Goal: Find specific page/section: Find specific page/section

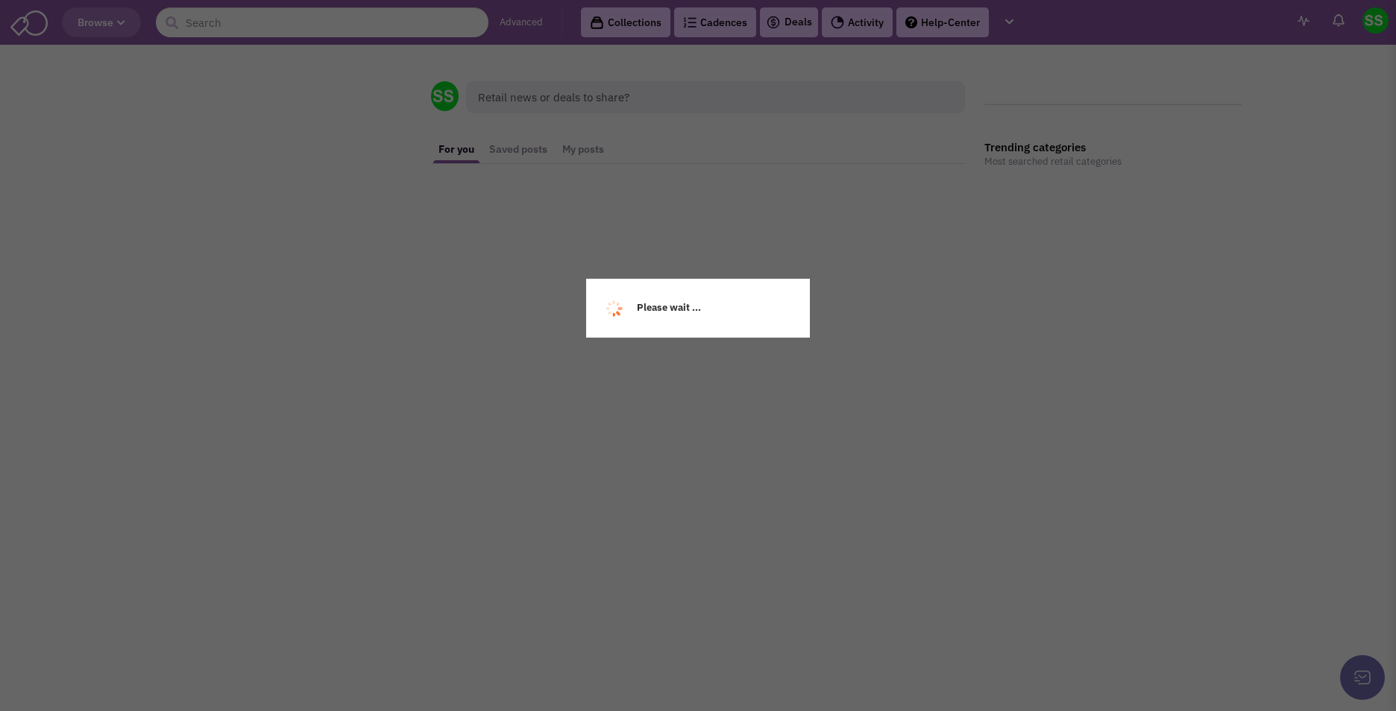
click at [262, 31] on div "Please wait ..." at bounding box center [698, 355] width 1396 height 711
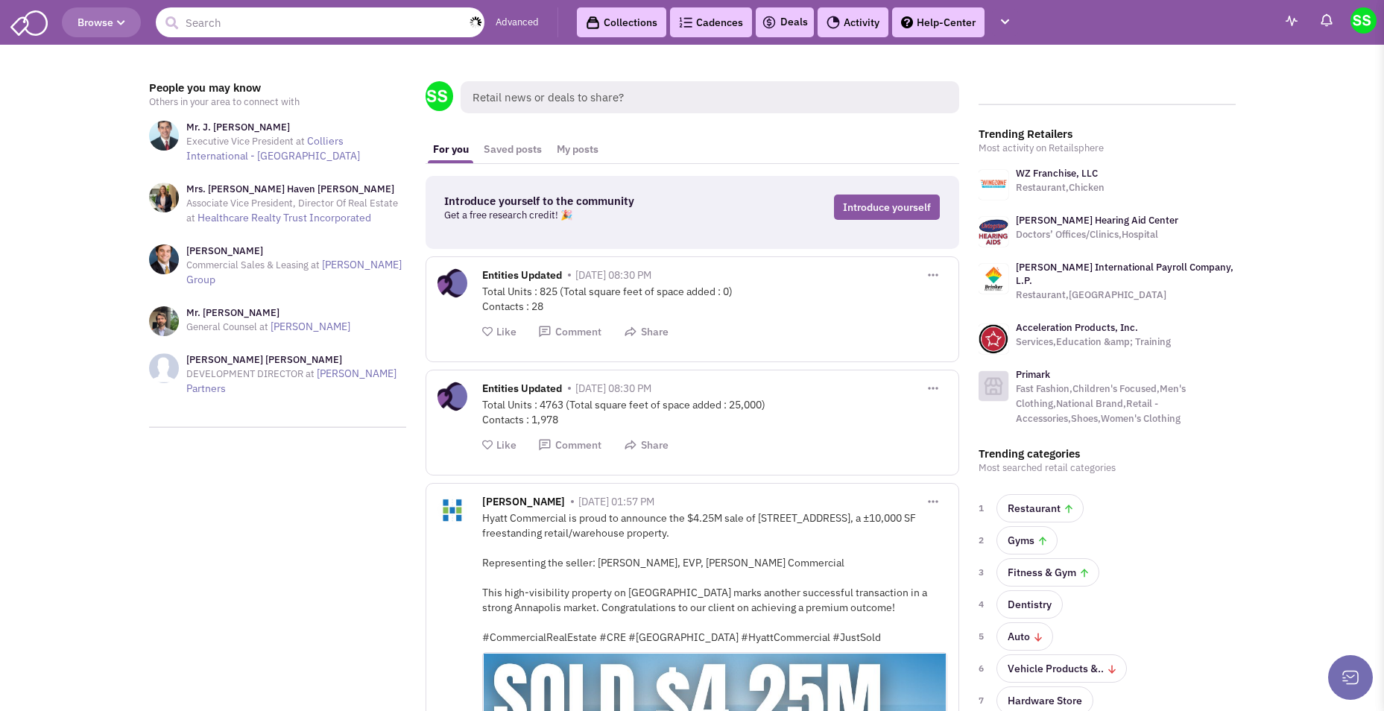
click at [295, 22] on input "text" at bounding box center [320, 22] width 329 height 30
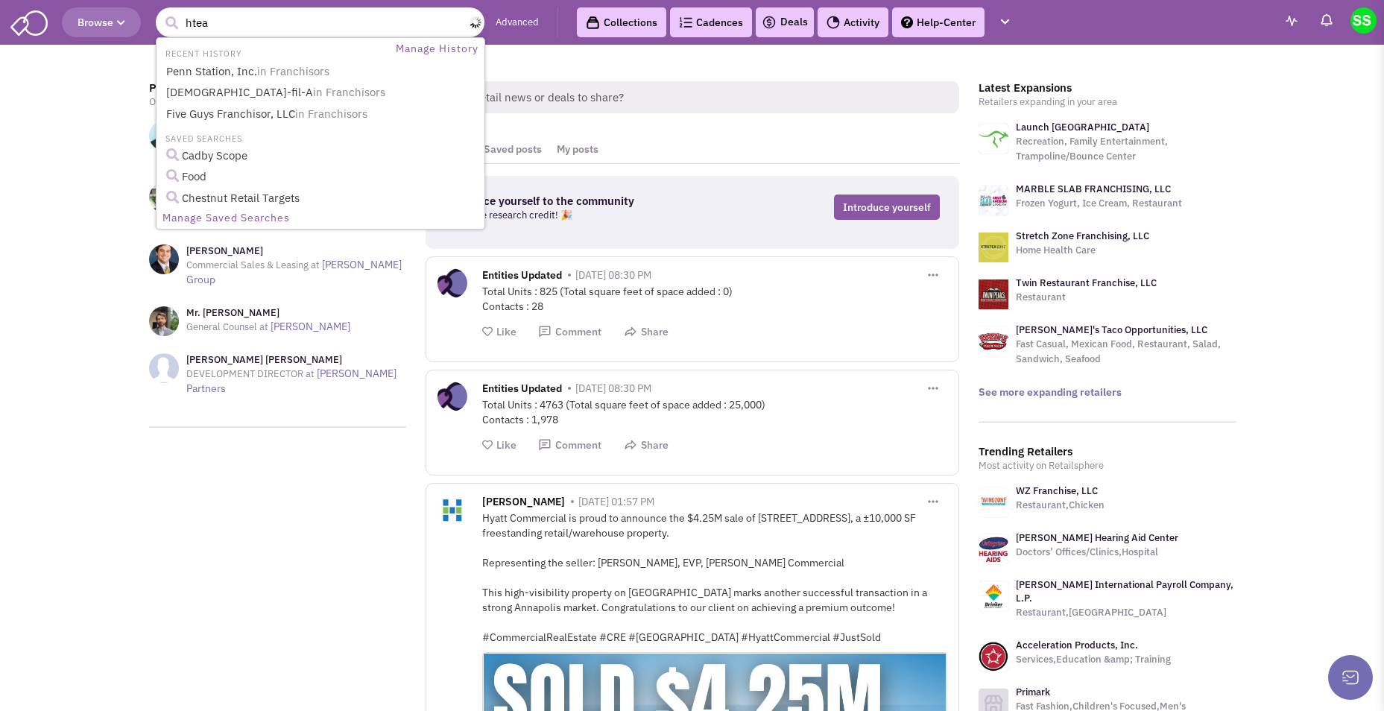
type input "hteao"
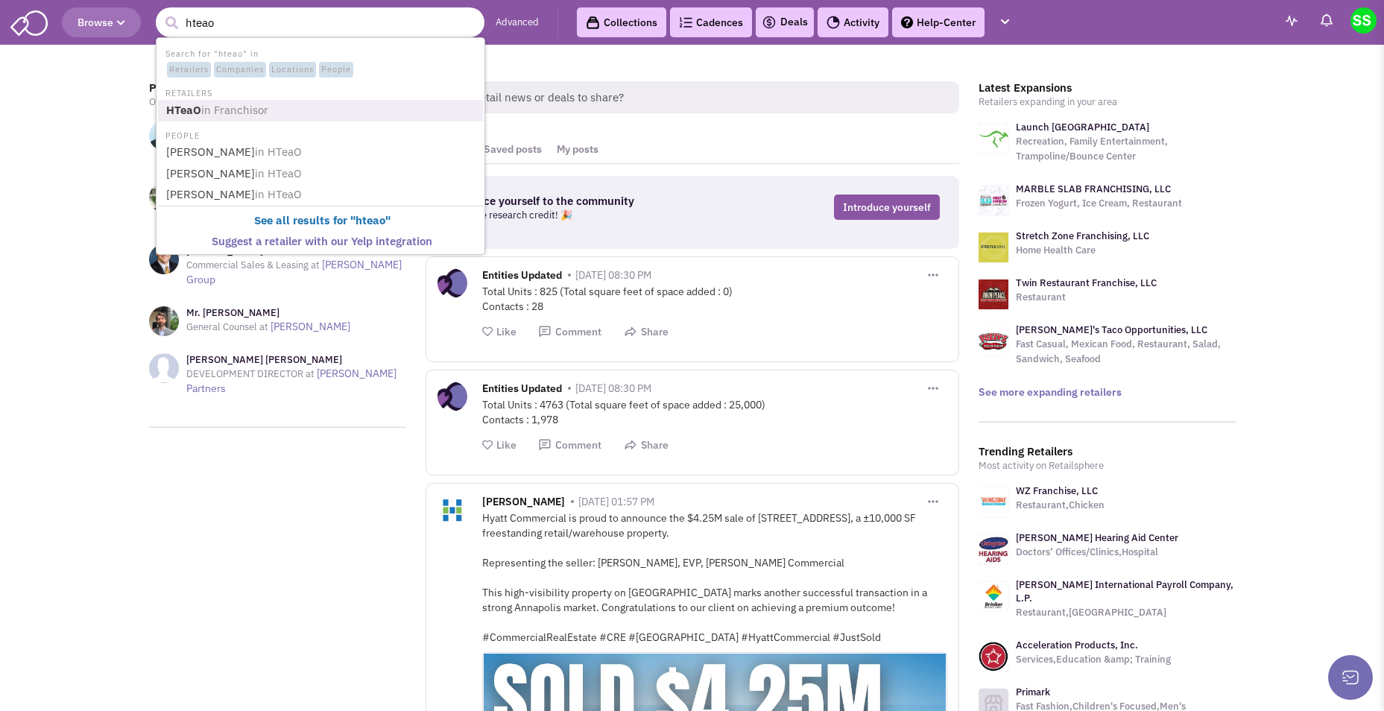
click at [273, 101] on link "HTeaO in Franchisor" at bounding box center [322, 111] width 321 height 20
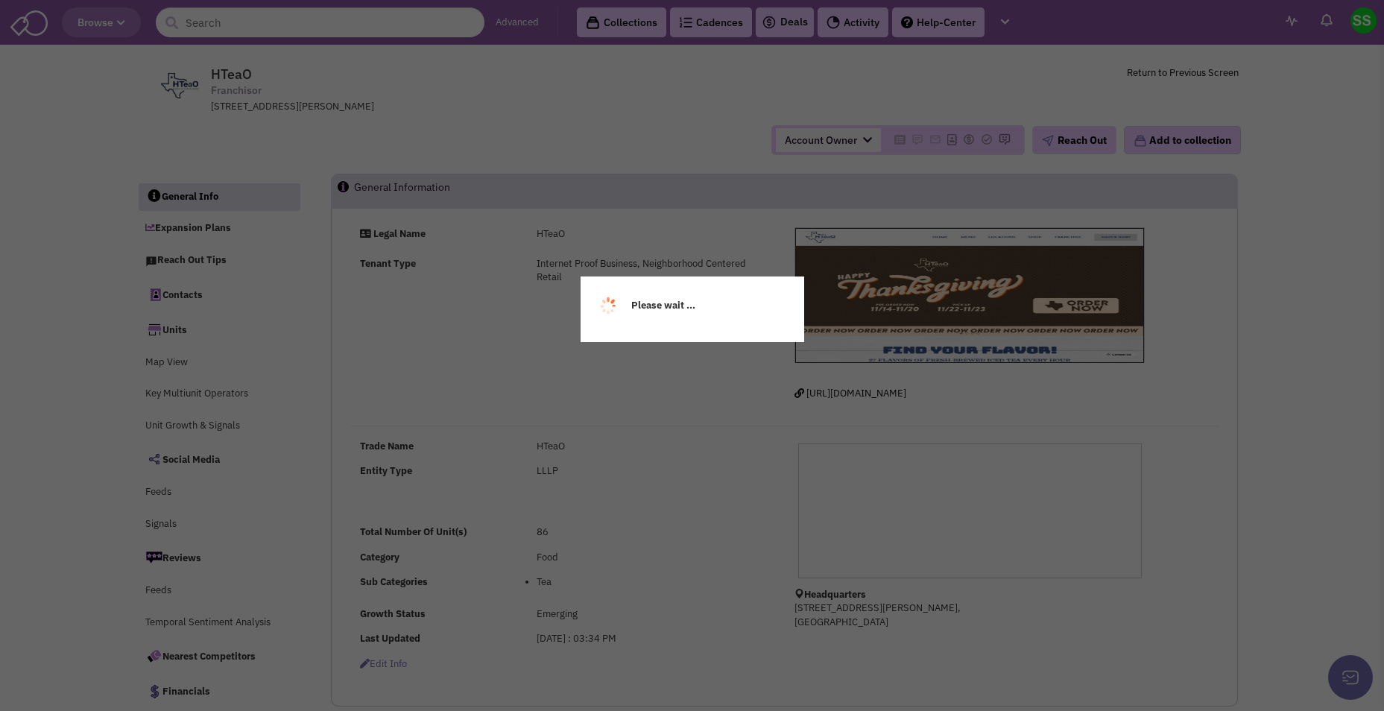
select select
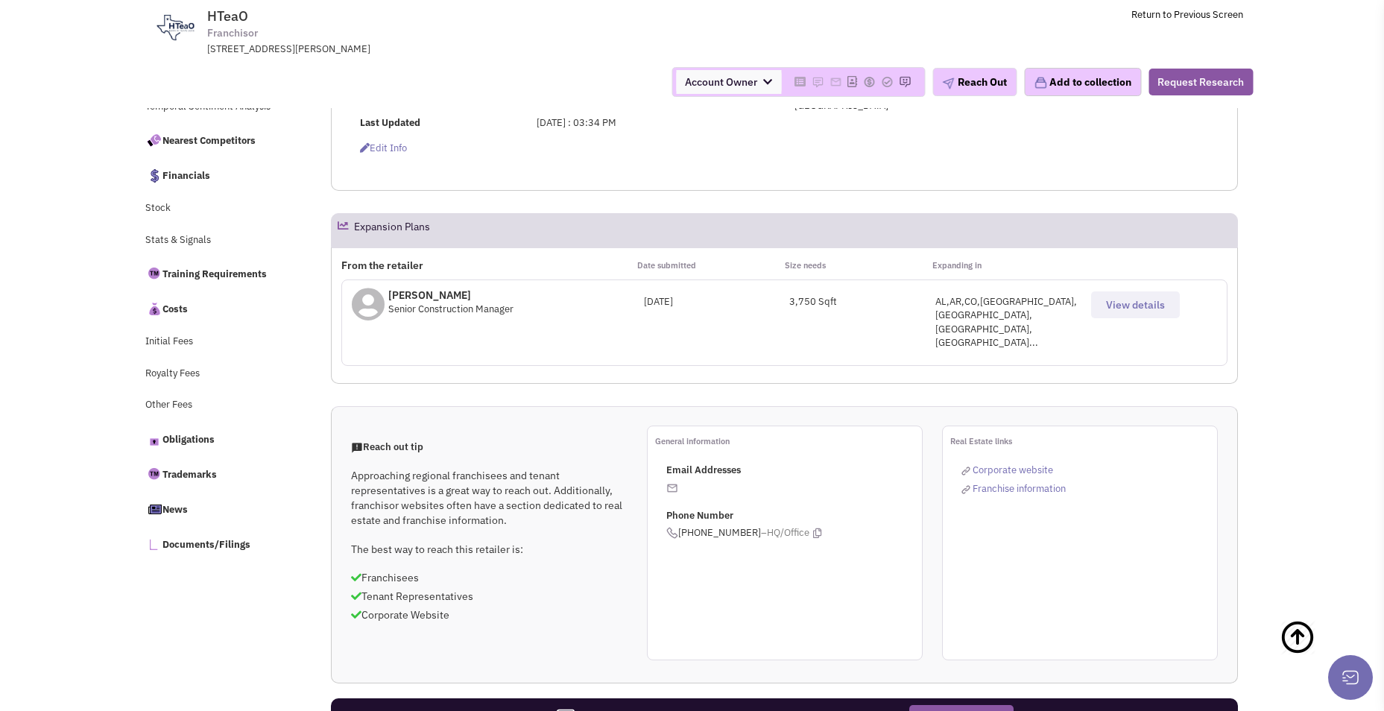
select select
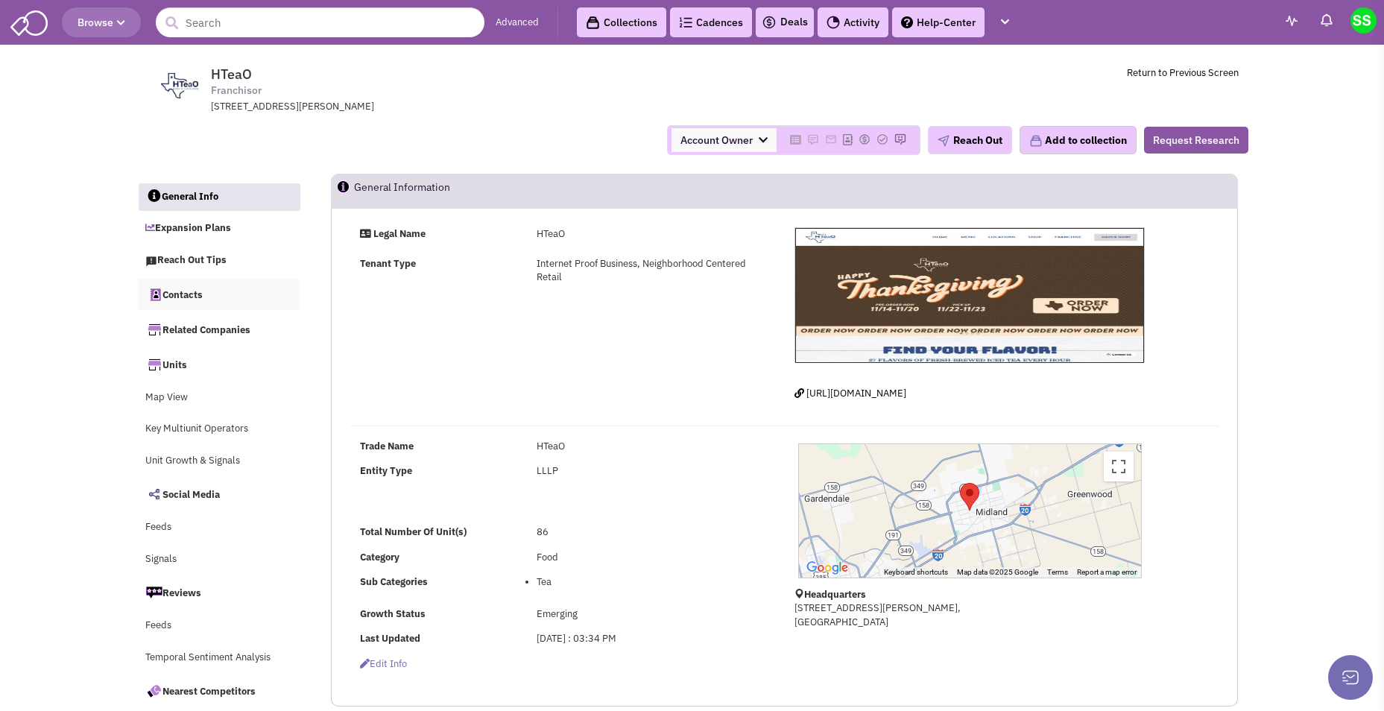
click at [186, 286] on link "Contacts" at bounding box center [219, 294] width 163 height 31
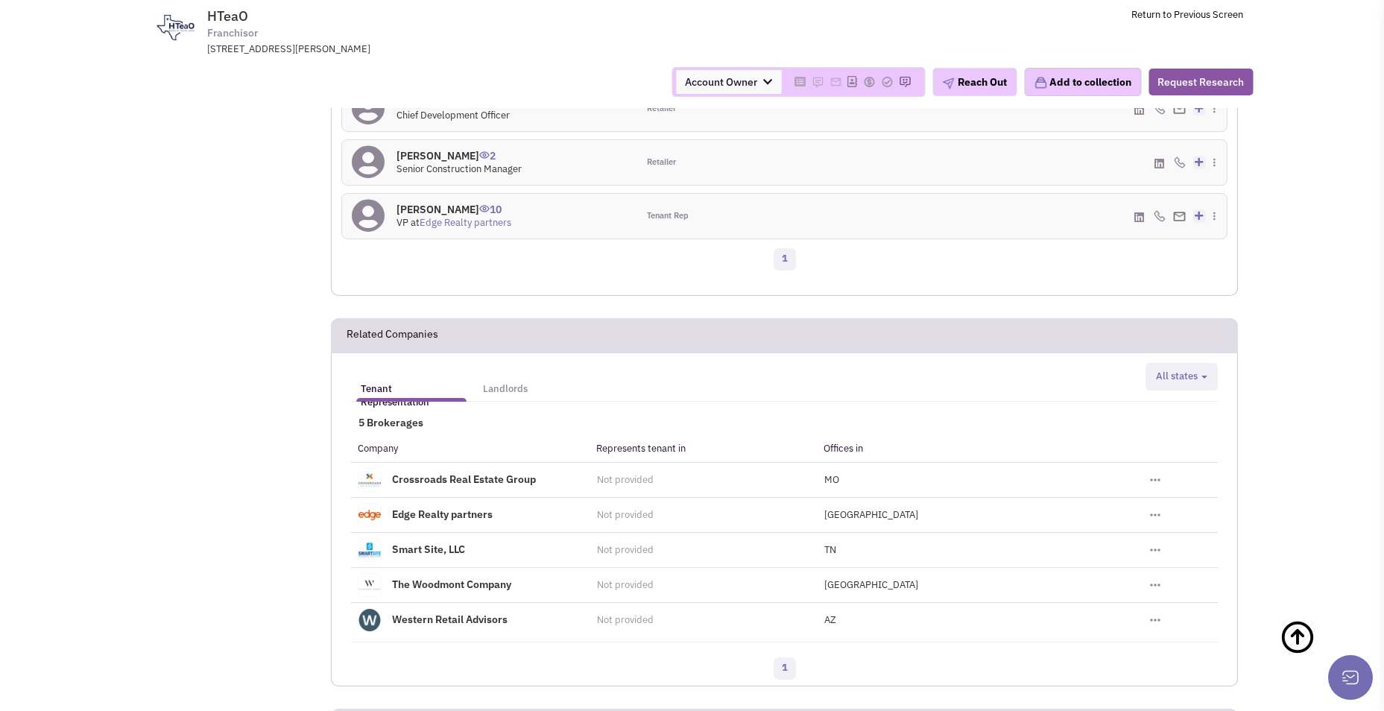
scroll to position [1280, 0]
